Goal: Task Accomplishment & Management: Understand process/instructions

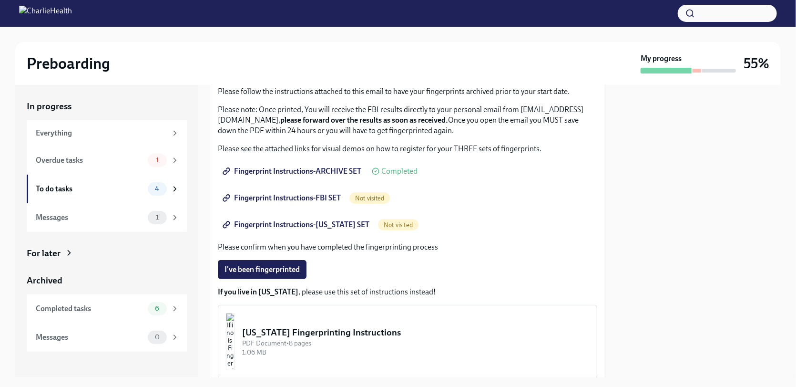
scroll to position [95, 0]
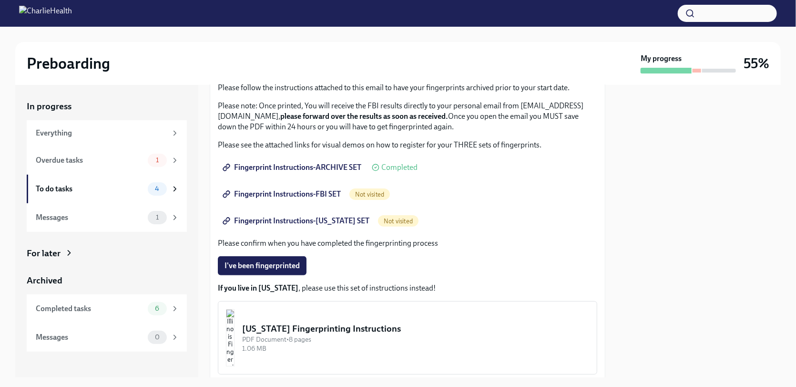
click at [372, 194] on span "Not visited" at bounding box center [369, 194] width 41 height 7
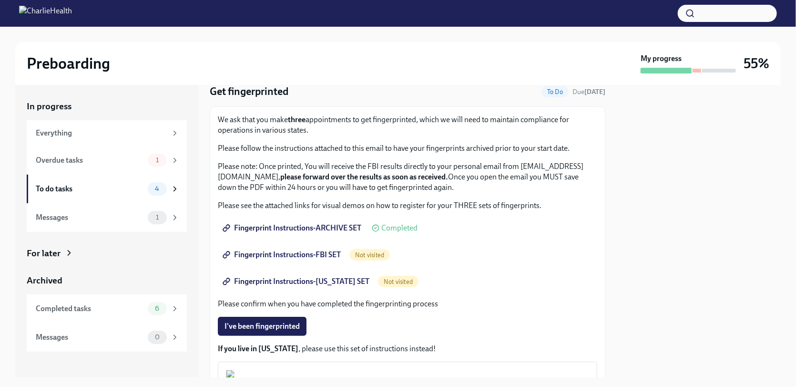
scroll to position [18, 0]
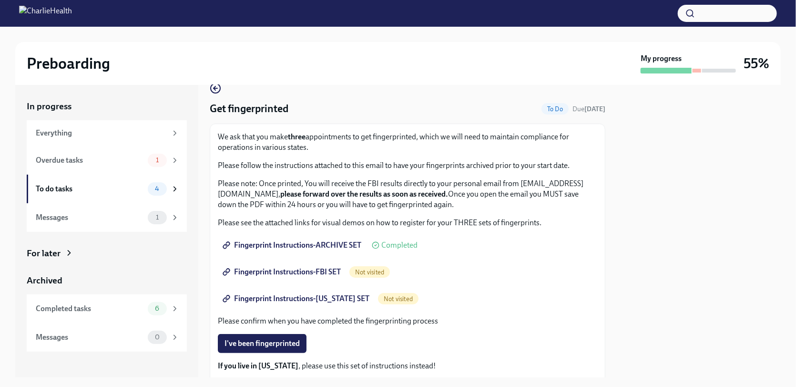
click at [378, 302] on div "Not visited" at bounding box center [398, 298] width 41 height 11
click at [384, 298] on span "Not visited" at bounding box center [398, 298] width 41 height 7
click at [327, 271] on span "Fingerprint Instructions-FBI SET" at bounding box center [283, 272] width 116 height 10
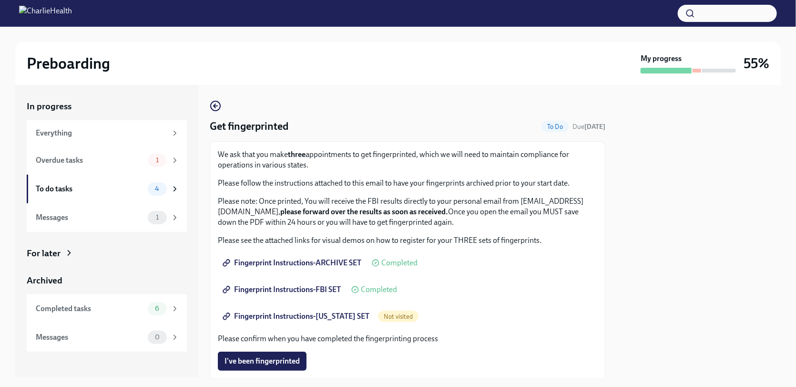
click at [389, 310] on div "Not visited" at bounding box center [398, 315] width 41 height 11
click at [322, 321] on link "Fingerprint Instructions-[US_STATE] SET" at bounding box center [297, 315] width 158 height 19
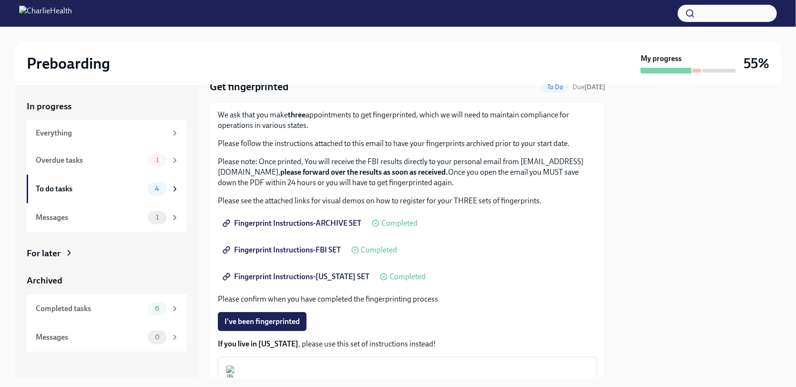
scroll to position [161, 0]
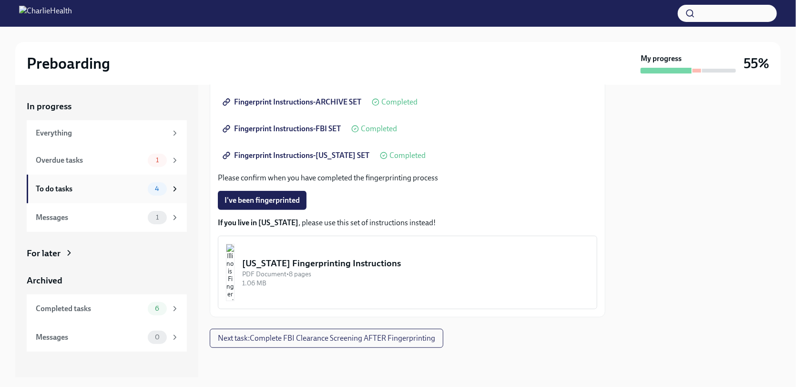
click at [123, 194] on div "To do tasks" at bounding box center [90, 189] width 108 height 10
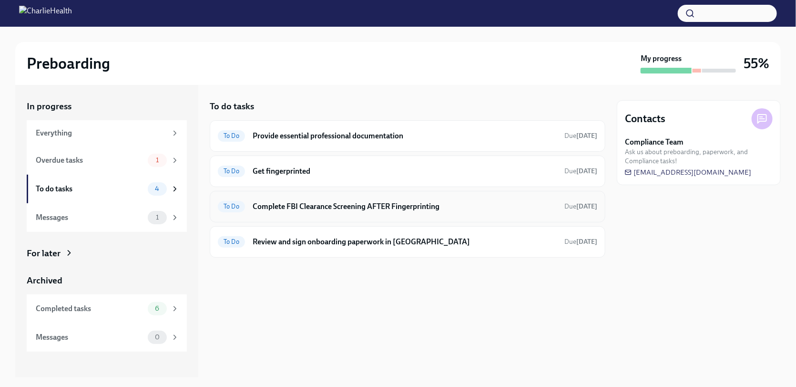
click at [400, 210] on h6 "Complete FBI Clearance Screening AFTER Fingerprinting" at bounding box center [405, 206] width 304 height 10
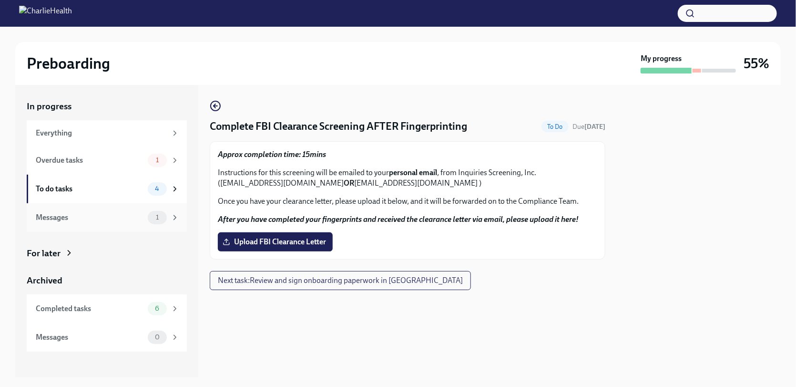
click at [91, 218] on div "Messages" at bounding box center [90, 217] width 108 height 10
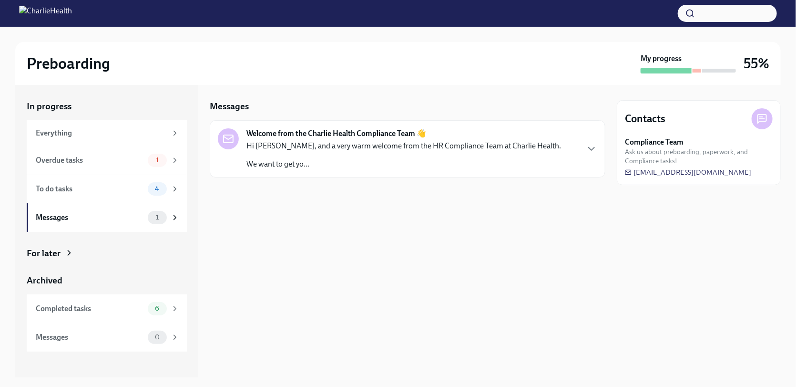
click at [373, 136] on strong "Welcome from the Charlie Health Compliance Team 👋" at bounding box center [336, 133] width 180 height 10
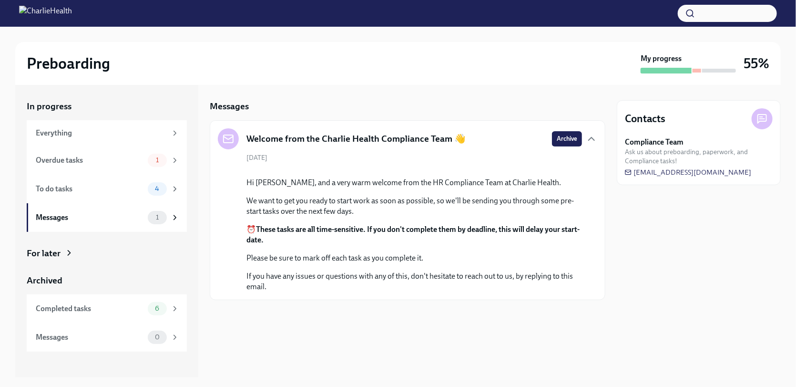
scroll to position [47, 0]
click at [122, 313] on div "Completed tasks" at bounding box center [90, 308] width 108 height 10
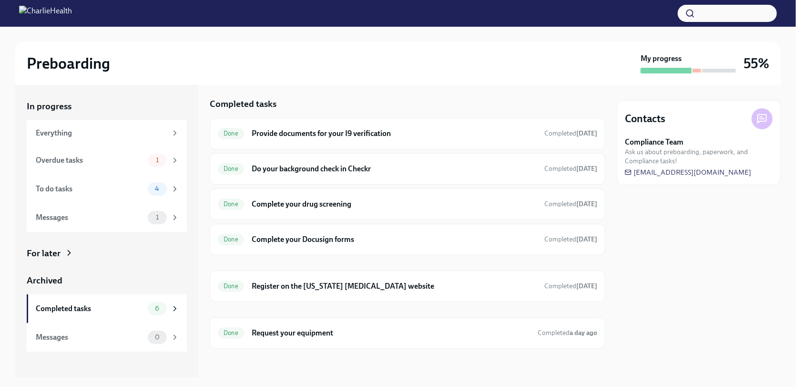
scroll to position [3, 0]
click at [130, 159] on div "Overdue tasks" at bounding box center [90, 160] width 108 height 10
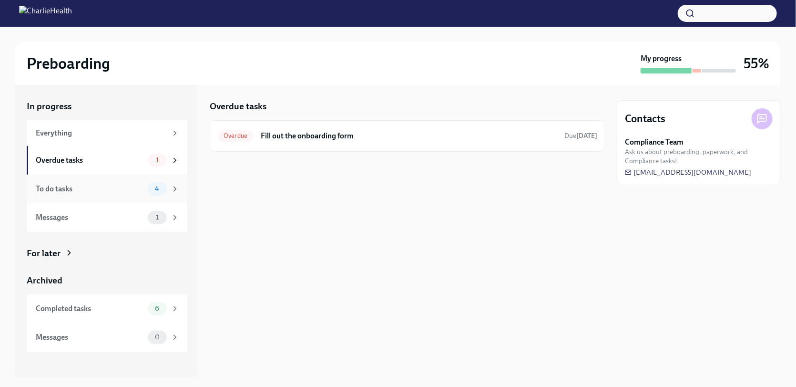
click at [116, 188] on div "To do tasks" at bounding box center [90, 189] width 108 height 10
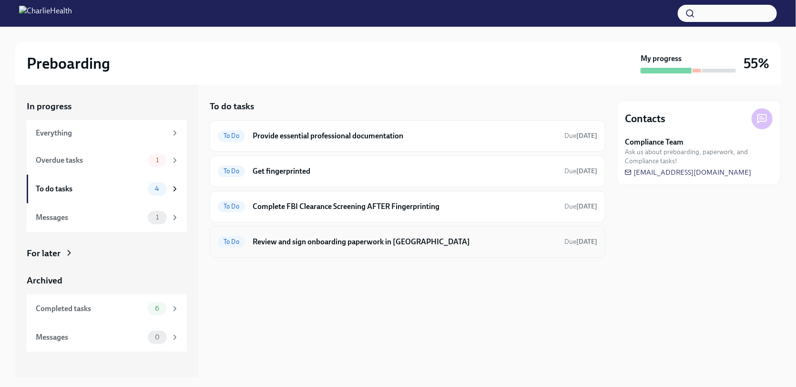
click at [323, 242] on h6 "Review and sign onboarding paperwork in [GEOGRAPHIC_DATA]" at bounding box center [405, 241] width 304 height 10
